Goal: Task Accomplishment & Management: Manage account settings

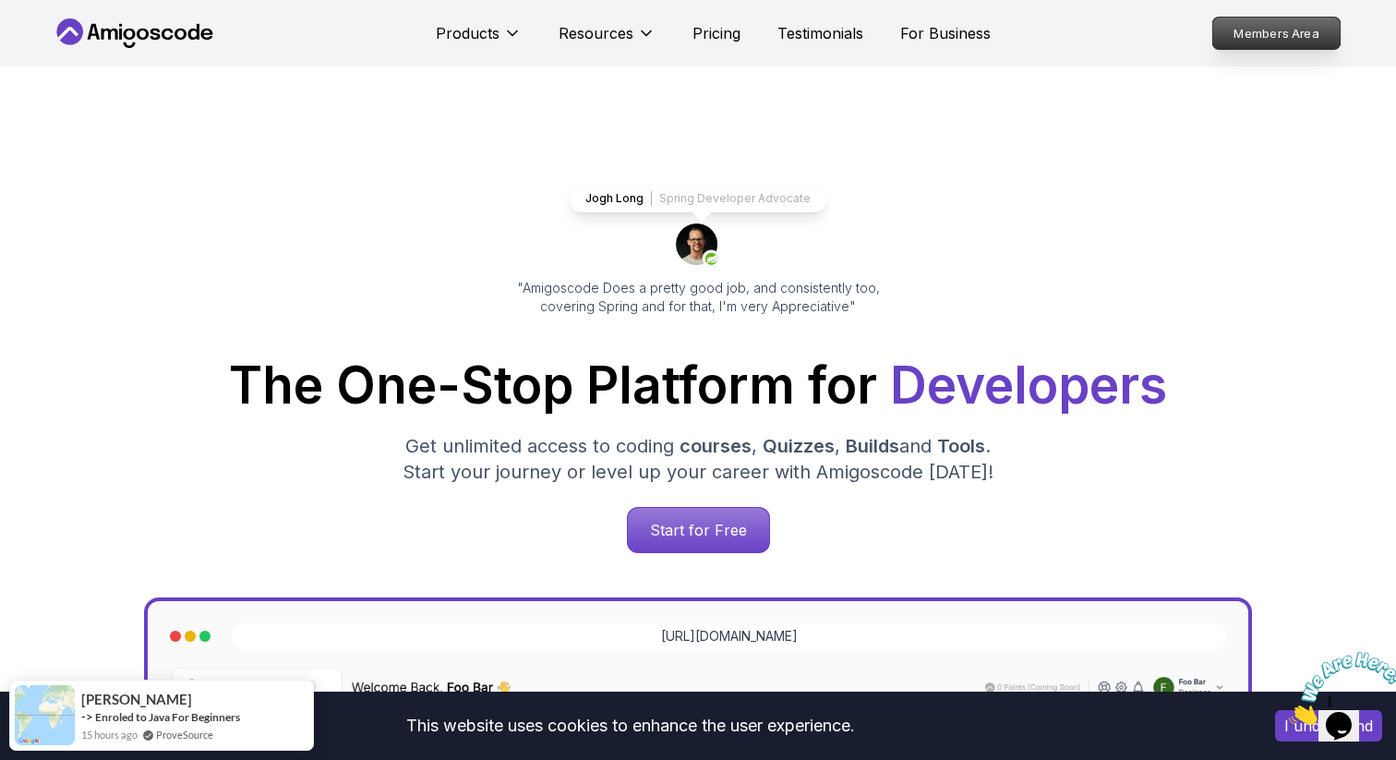
click at [1273, 34] on p "Members Area" at bounding box center [1276, 33] width 127 height 31
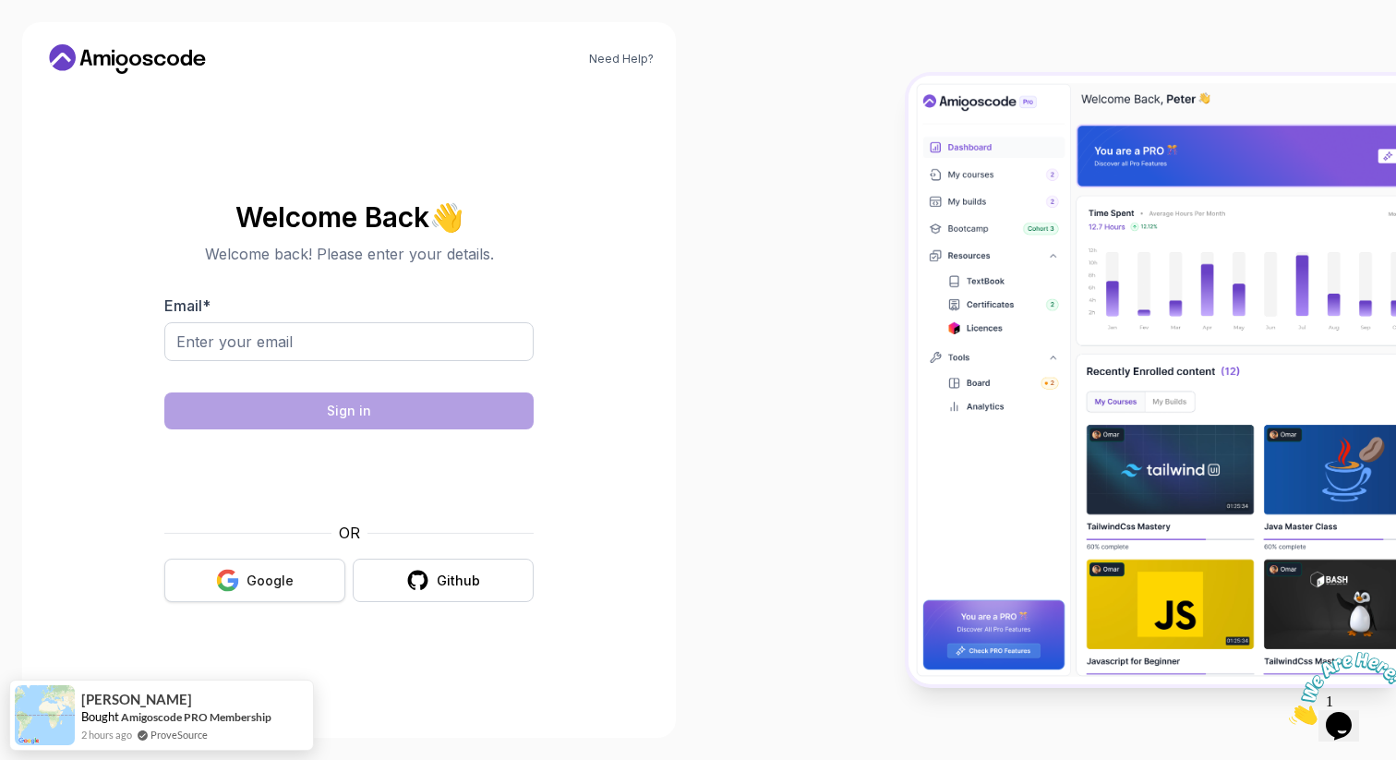
click at [265, 591] on button "Google" at bounding box center [254, 580] width 181 height 43
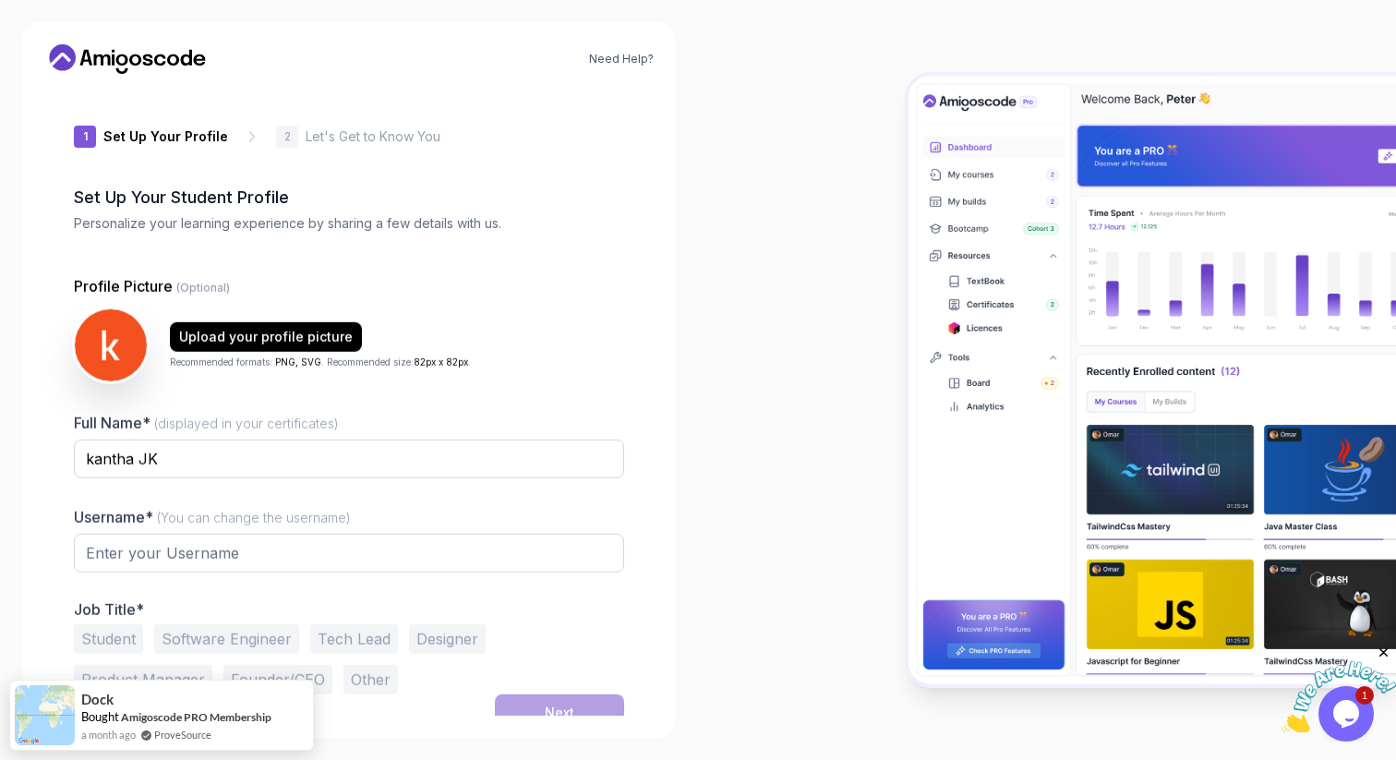
type input "silentsparrow6e331"
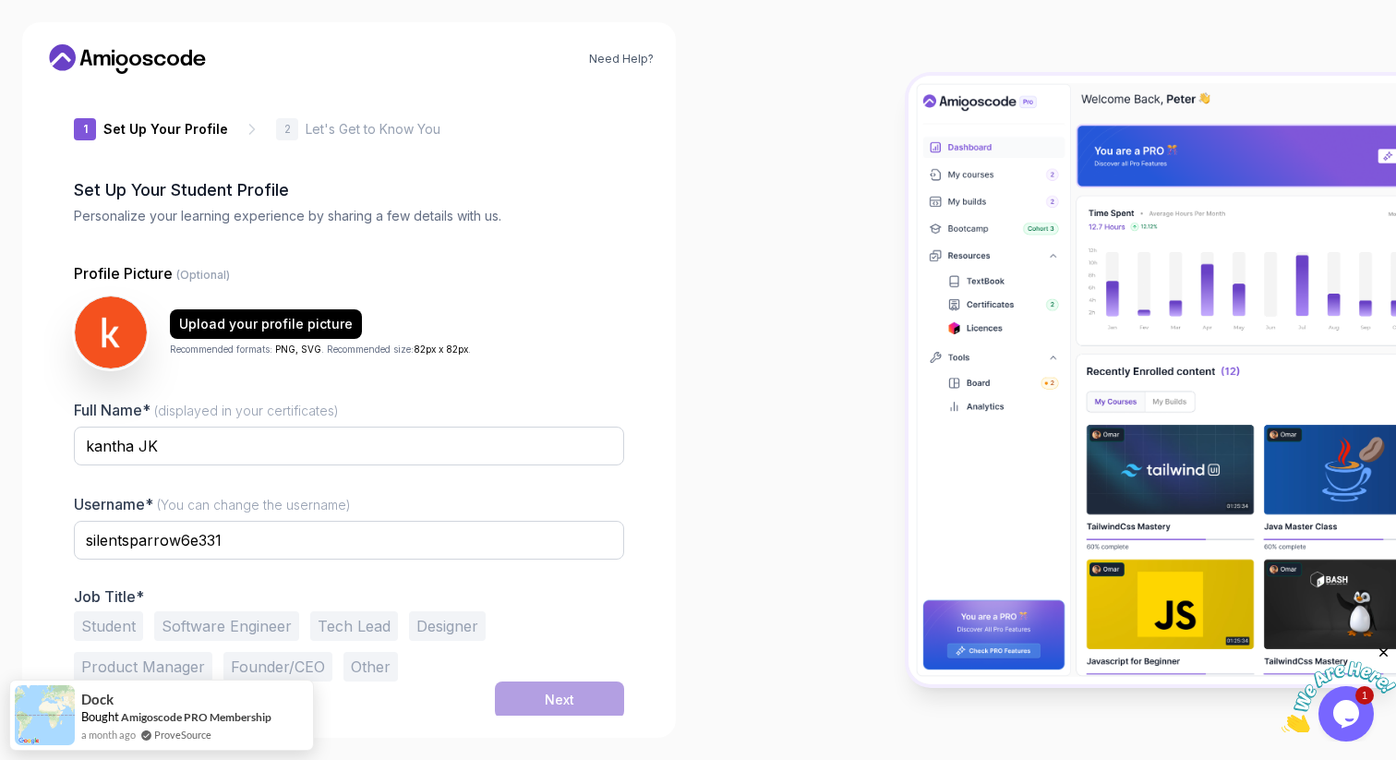
scroll to position [10, 0]
